Goal: Find specific page/section

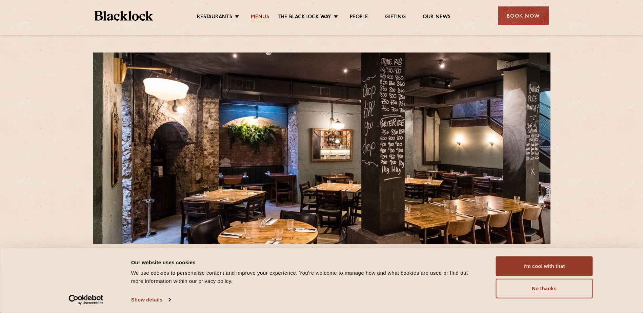
click at [260, 19] on link "Menus" at bounding box center [260, 17] width 18 height 7
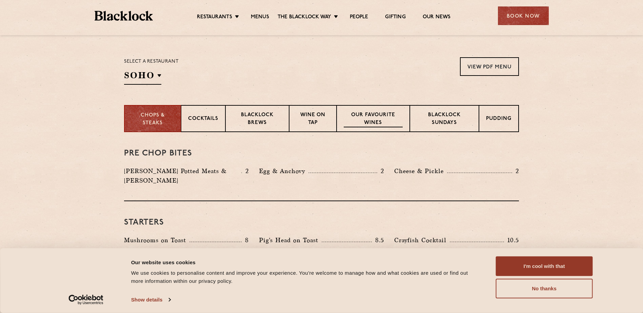
scroll to position [170, 0]
